Goal: Use online tool/utility

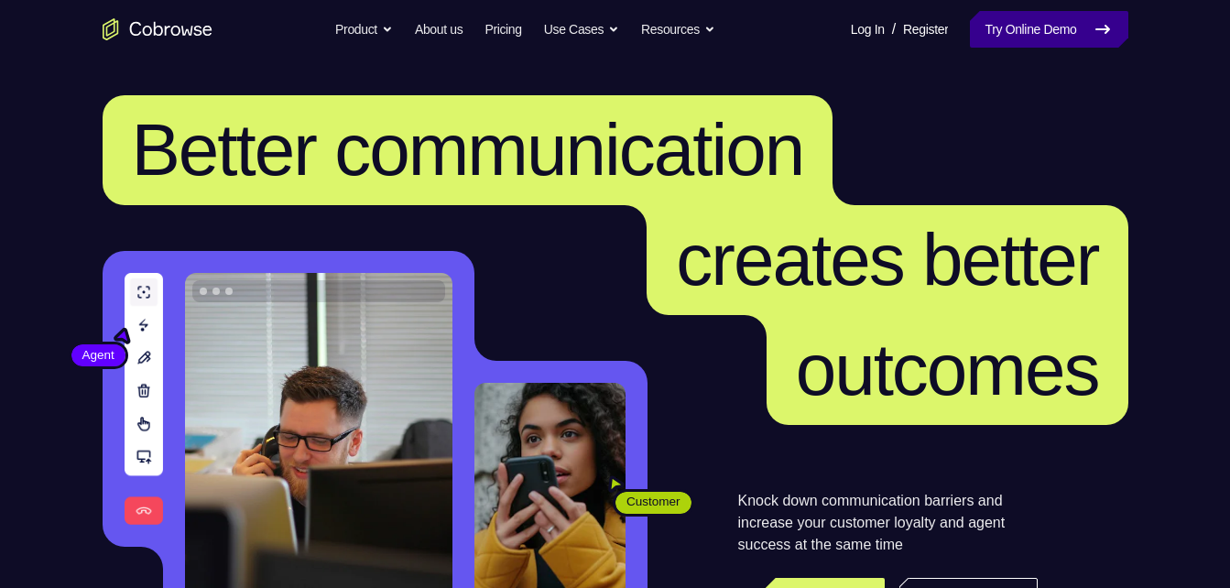
click at [1018, 26] on link "Try Online Demo" at bounding box center [1049, 29] width 158 height 37
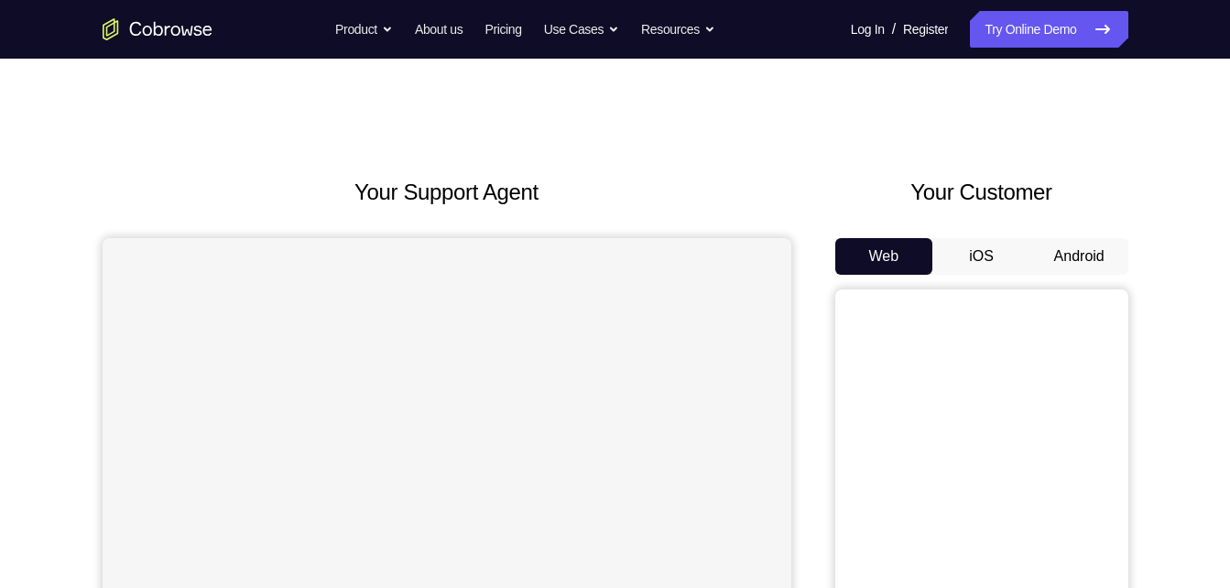
click at [1071, 250] on button "Android" at bounding box center [1079, 256] width 98 height 37
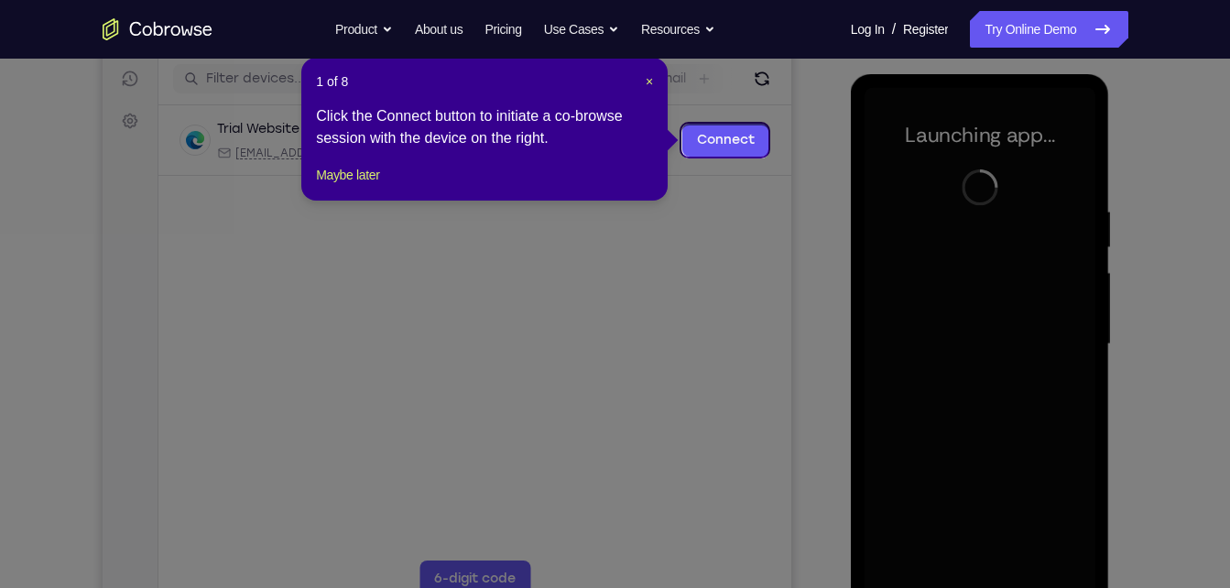
scroll to position [227, 0]
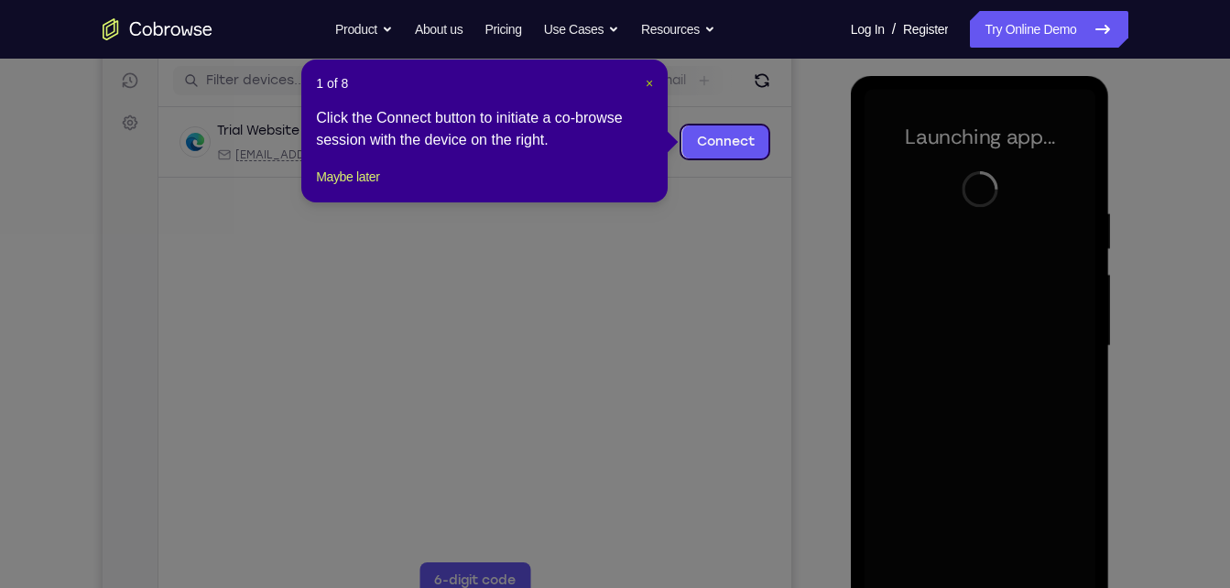
click at [653, 81] on span "×" at bounding box center [649, 83] width 7 height 15
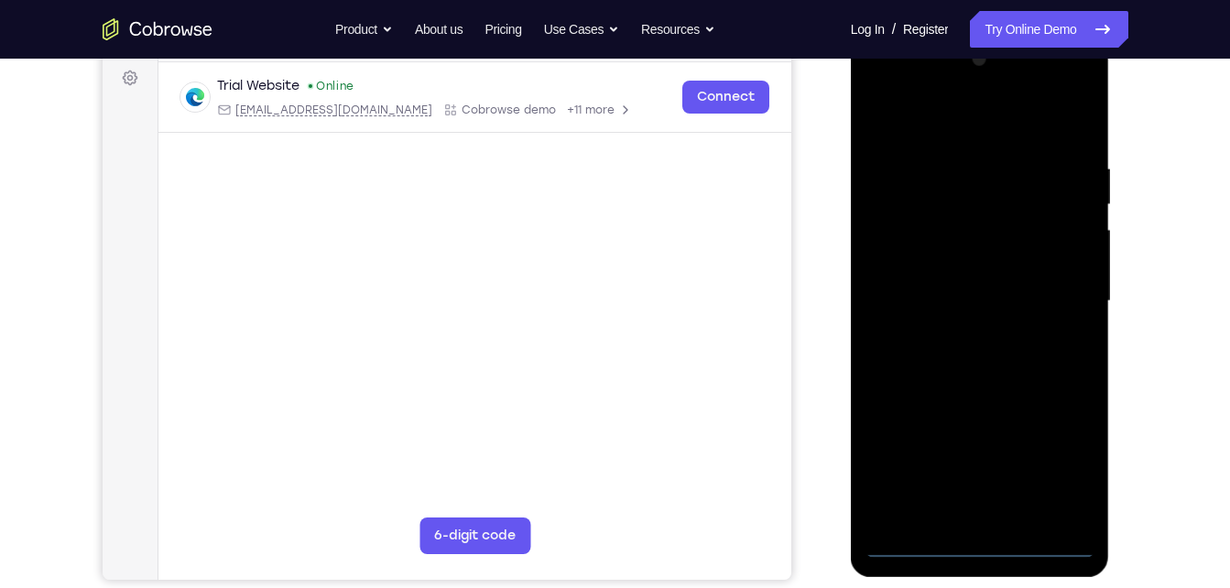
scroll to position [268, 0]
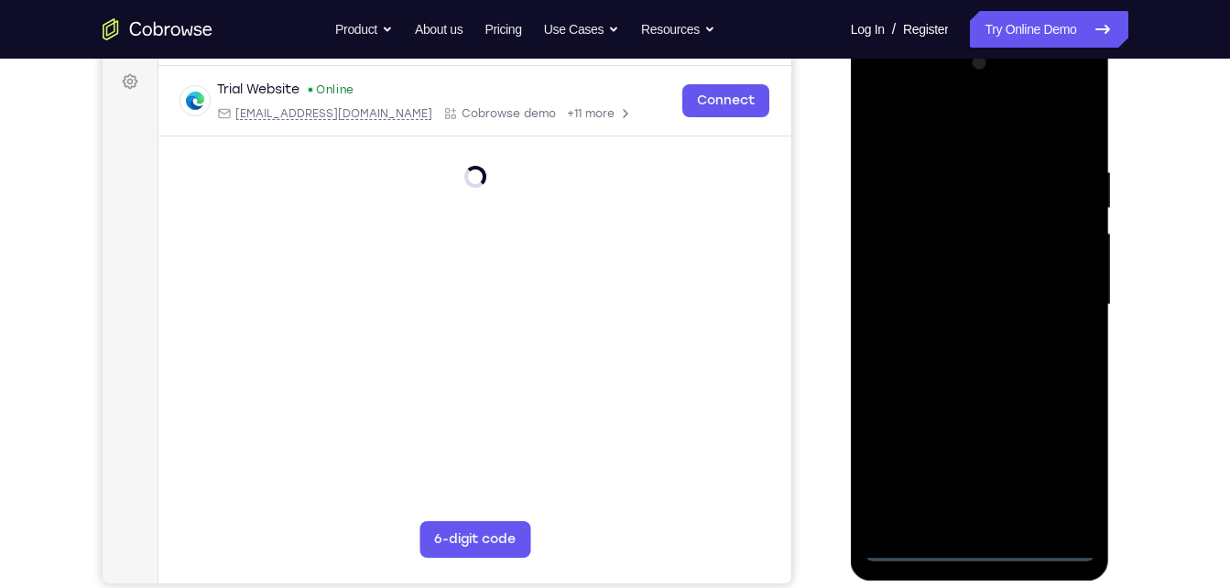
click at [974, 543] on div at bounding box center [979, 305] width 231 height 513
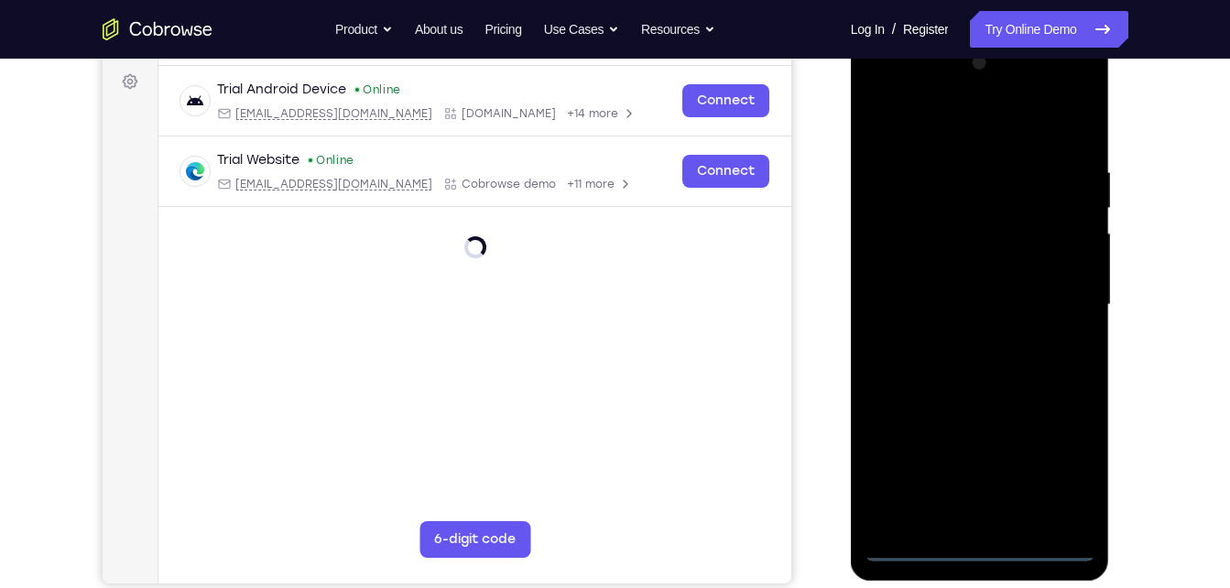
click at [1044, 462] on div at bounding box center [979, 305] width 231 height 513
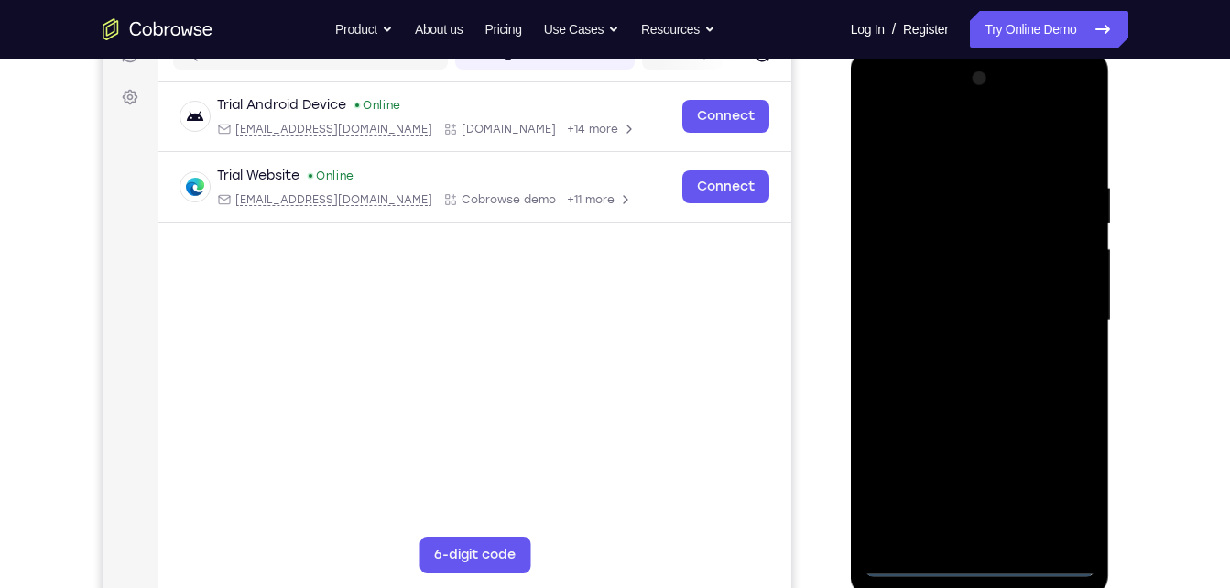
scroll to position [252, 0]
click at [975, 132] on div at bounding box center [979, 321] width 231 height 513
click at [902, 266] on div at bounding box center [979, 321] width 231 height 513
